Goal: Transaction & Acquisition: Purchase product/service

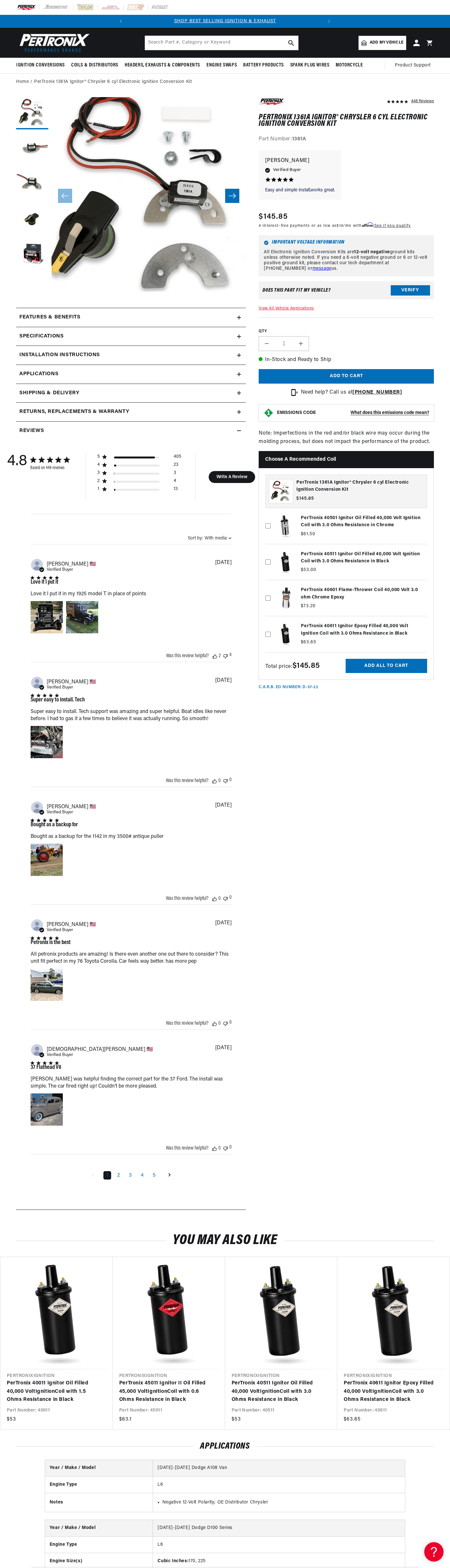
scroll to position [0, 24]
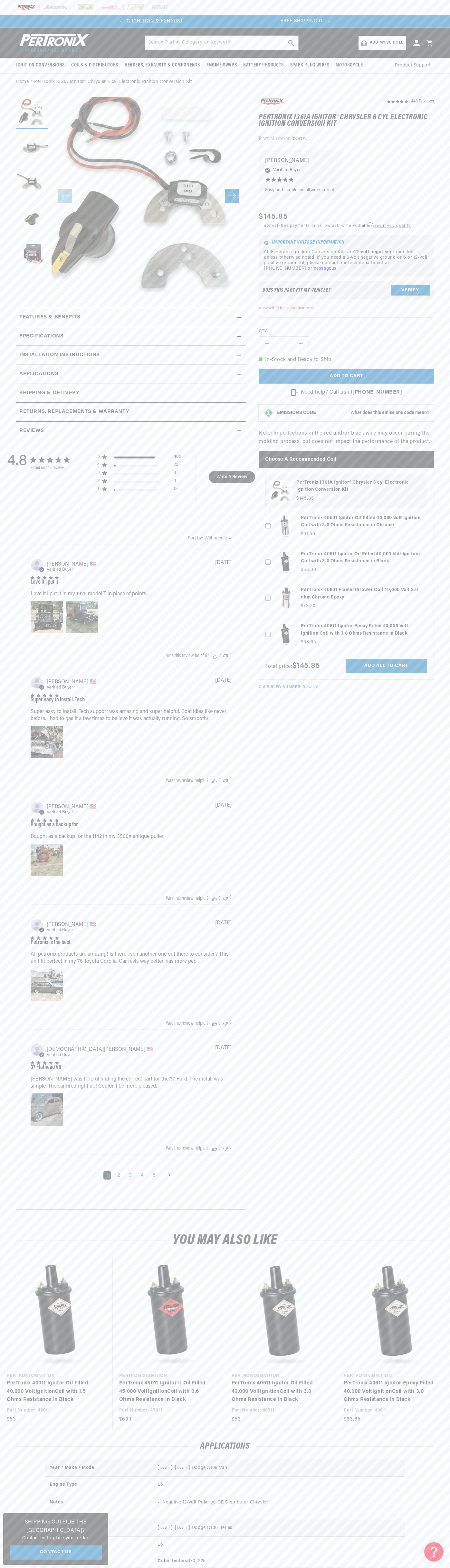
scroll to position [0, 196]
click at [189, 21] on span "FREE SHIPPING ON ORDERS OVER $109" at bounding box center [225, 21] width 94 height 5
click at [449, 1146] on section "448 Reviews" at bounding box center [225, 656] width 450 height 1130
click at [243, 1567] on html "Skip to content Your cart Your cart is empty Get the right parts the first time…" at bounding box center [225, 784] width 450 height 1568
click at [16, 869] on section "448 Reviews" at bounding box center [225, 656] width 450 height 1130
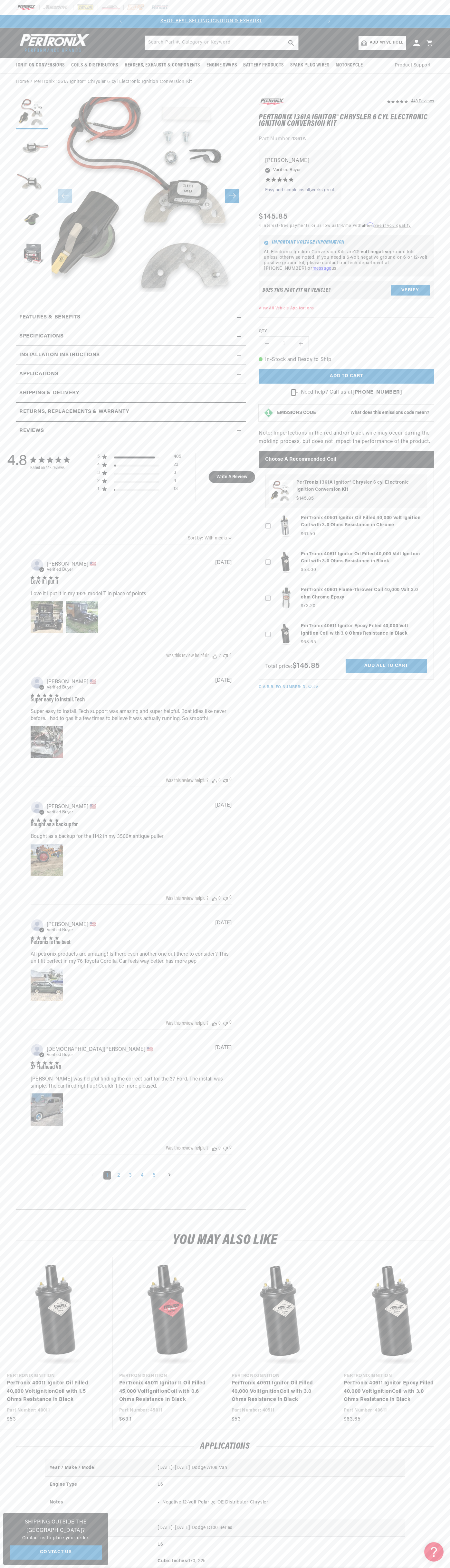
scroll to position [0, 0]
